Goal: Task Accomplishment & Management: Manage account settings

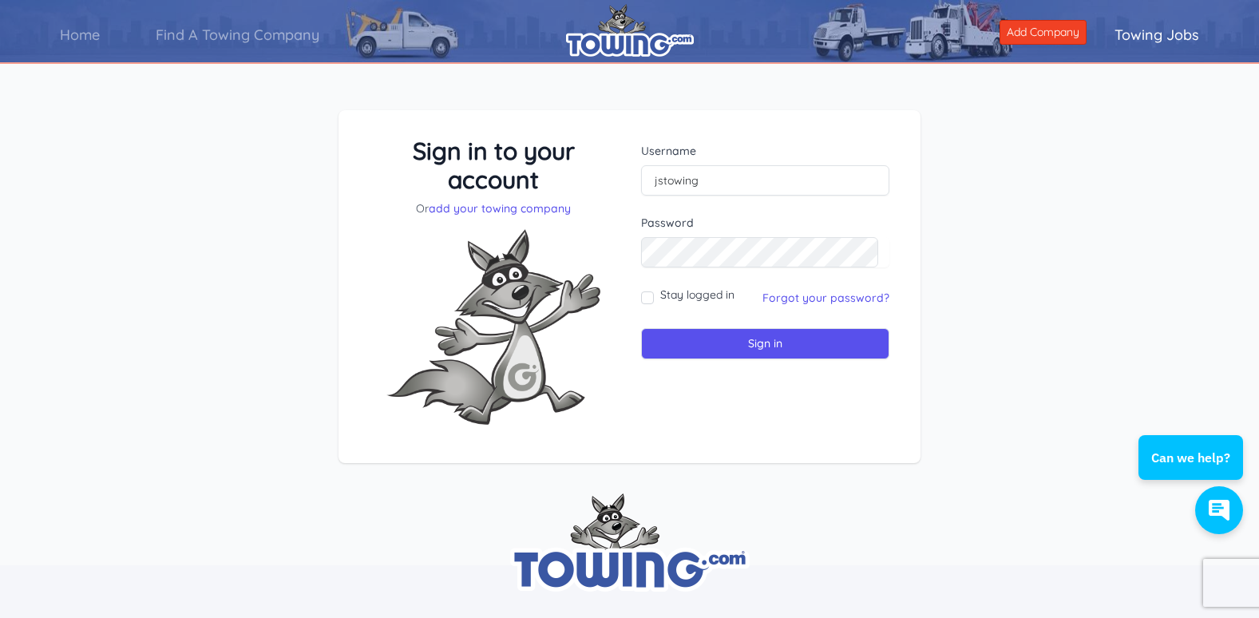
click at [708, 222] on label "Password" at bounding box center [765, 223] width 248 height 16
click at [764, 344] on input "Sign in" at bounding box center [765, 343] width 248 height 31
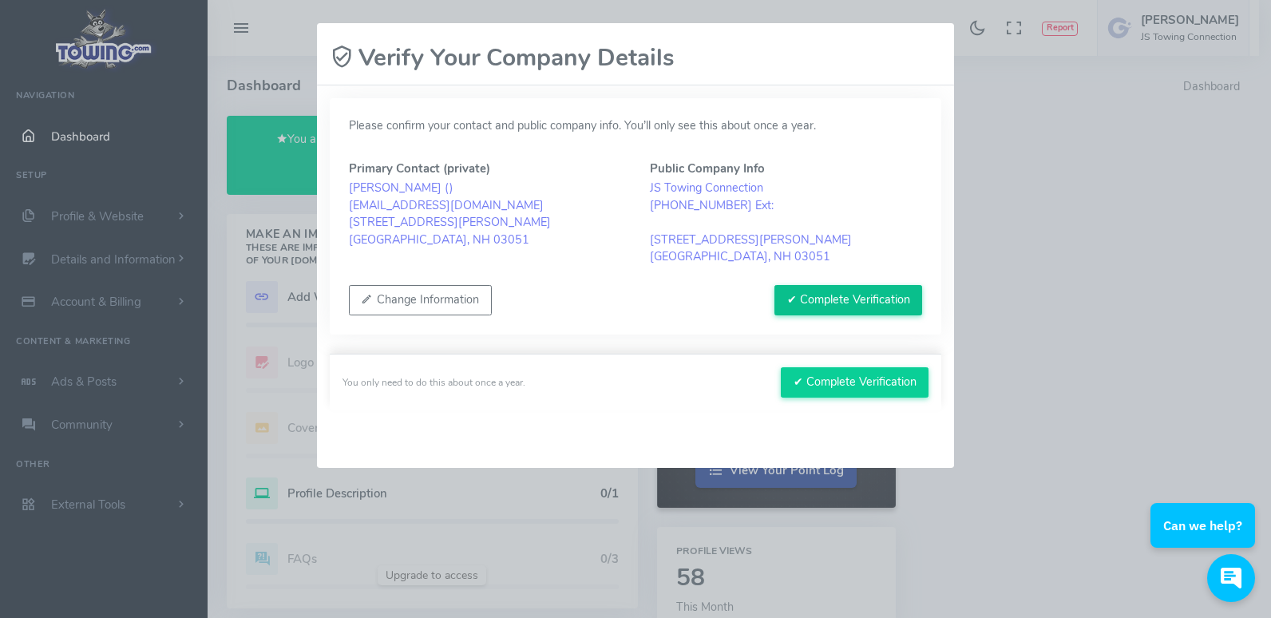
click at [797, 299] on button "✔ Complete Verification" at bounding box center [848, 300] width 148 height 30
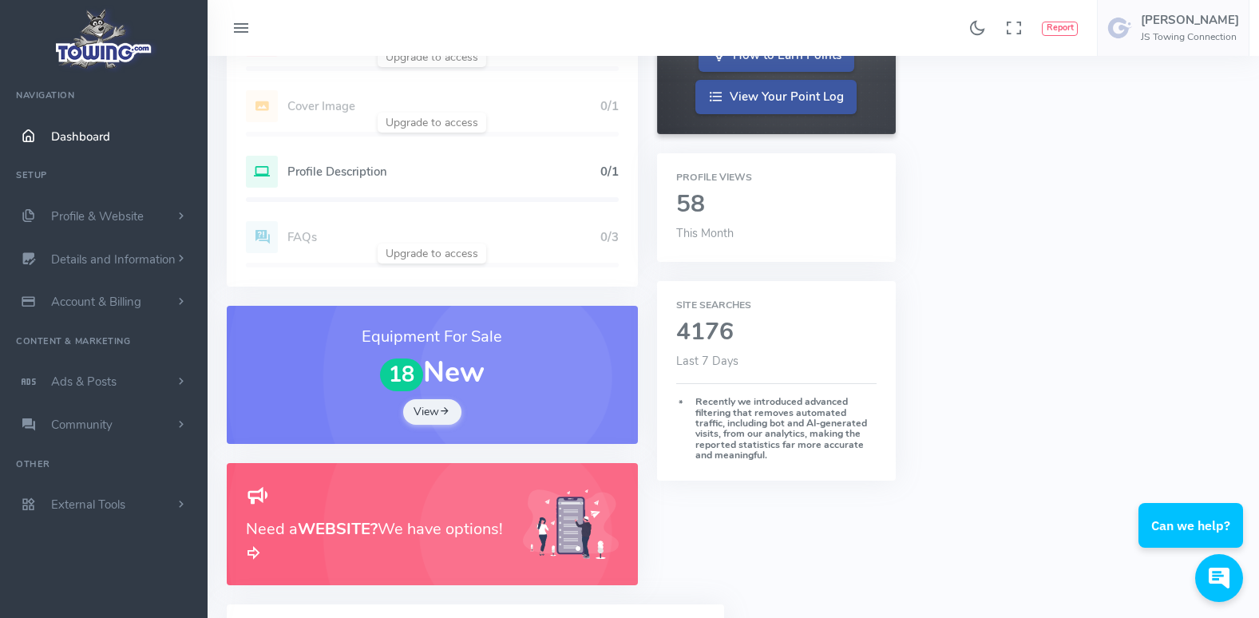
scroll to position [399, 0]
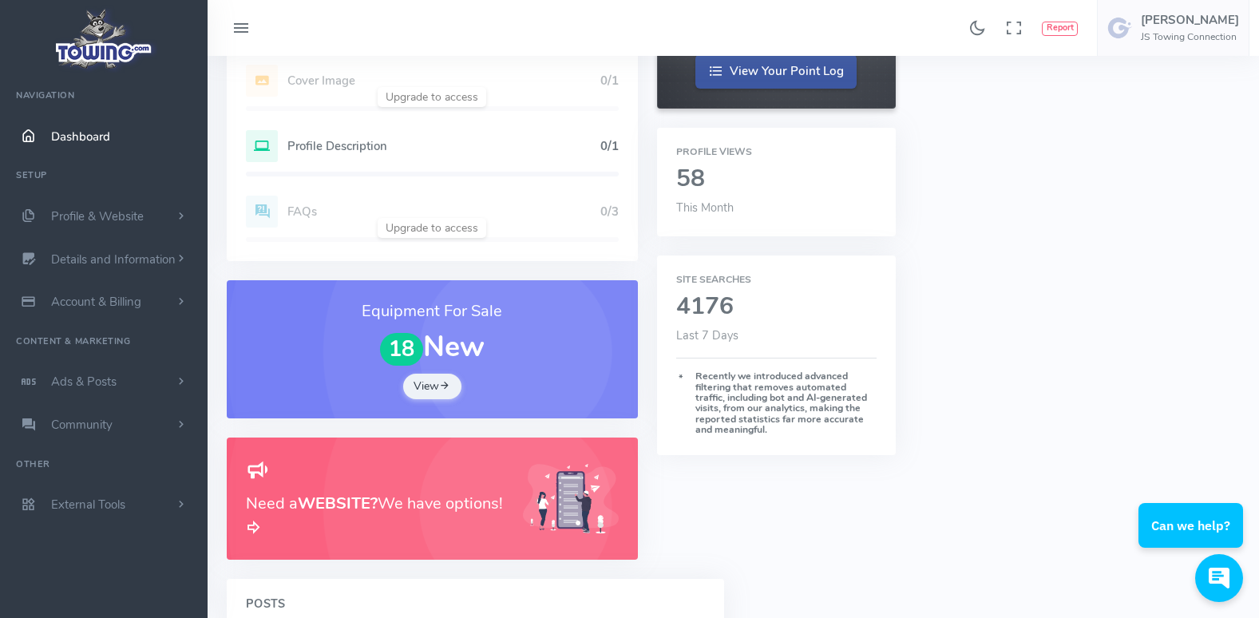
click at [683, 307] on h2 "4176" at bounding box center [776, 307] width 200 height 26
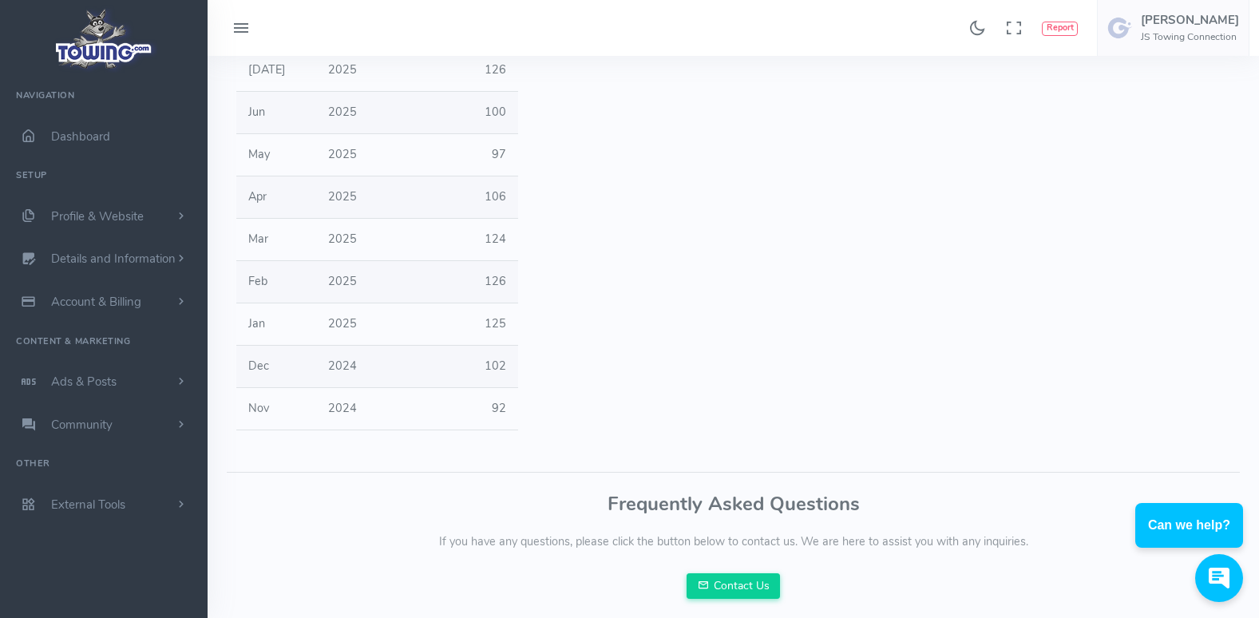
scroll to position [434, 0]
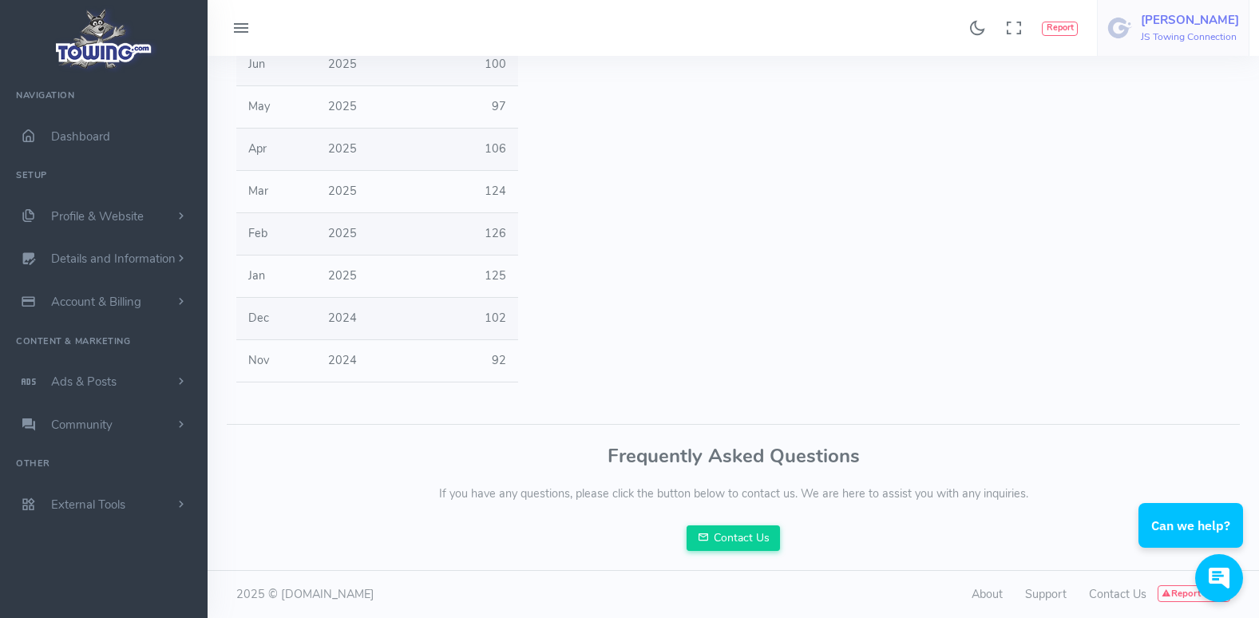
click at [1131, 26] on img at bounding box center [1120, 28] width 26 height 26
click at [1140, 73] on h6 "Welcome Steve!" at bounding box center [1170, 71] width 128 height 10
click at [1141, 14] on link "[PERSON_NAME] JS Towing Connection" at bounding box center [1173, 28] width 152 height 56
click at [1147, 96] on span "Account Settings" at bounding box center [1174, 97] width 88 height 16
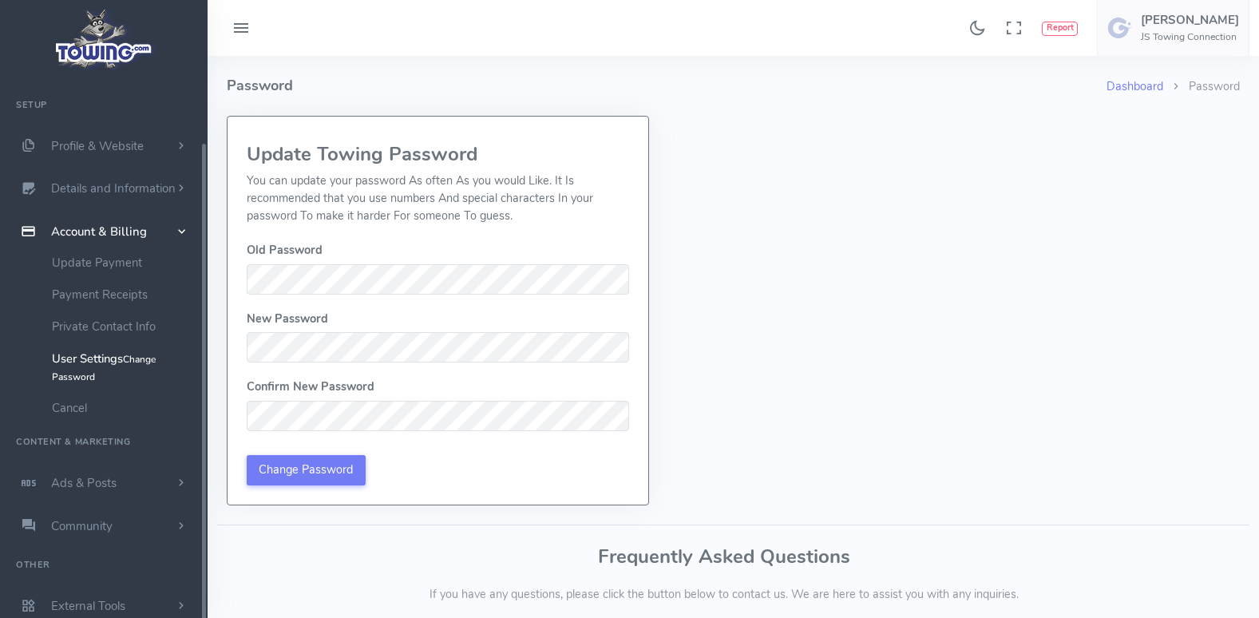
scroll to position [73, 0]
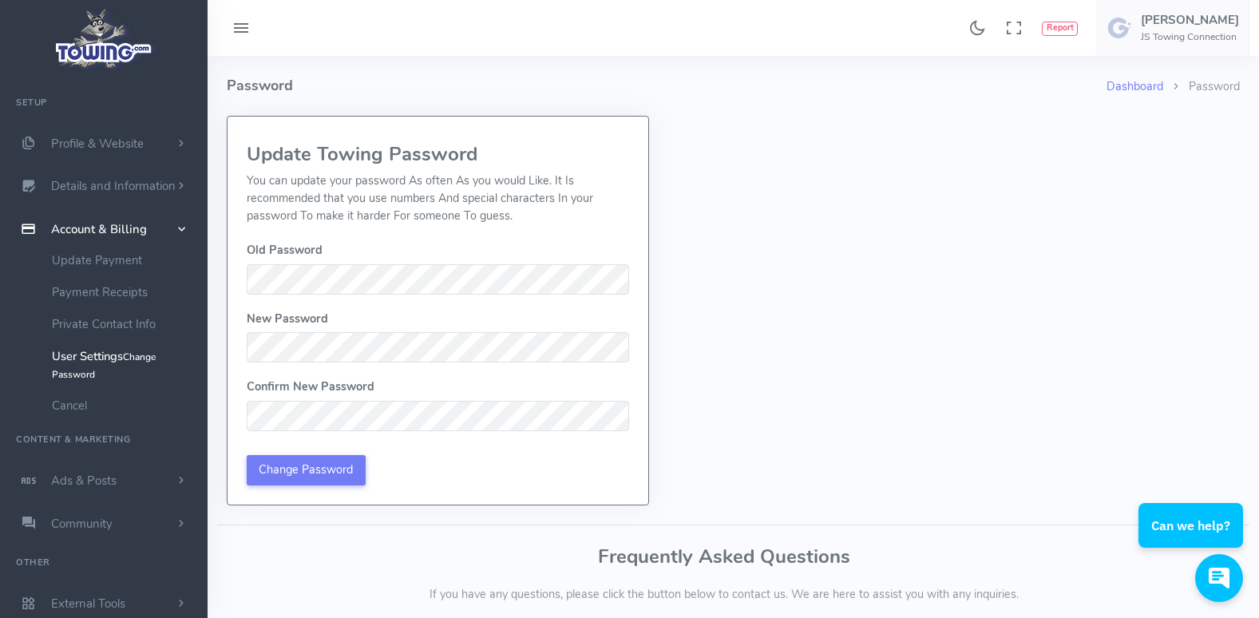
click at [772, 188] on div "Dashboard Password Password Update Towing Password You can update your password…" at bounding box center [733, 280] width 1013 height 449
click at [1165, 18] on h5 "[PERSON_NAME]" at bounding box center [1190, 20] width 98 height 13
click at [1149, 152] on span "Logout" at bounding box center [1148, 152] width 36 height 16
